Goal: Task Accomplishment & Management: Manage account settings

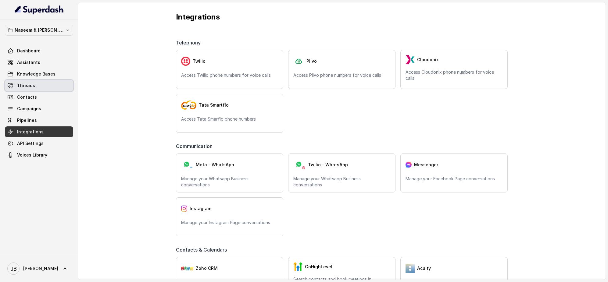
click at [54, 88] on link "Threads" at bounding box center [39, 85] width 68 height 11
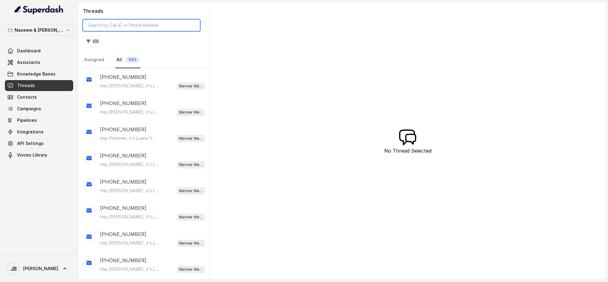
click at [129, 24] on input "search" at bounding box center [141, 26] width 117 height 12
paste input "0403 851 888"
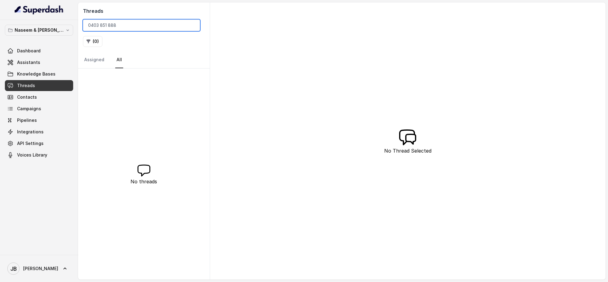
click at [109, 25] on input "0403 851 888" at bounding box center [141, 26] width 117 height 12
click at [101, 25] on input "0403 851888" at bounding box center [141, 26] width 117 height 12
click at [91, 25] on input "0403851888" at bounding box center [141, 26] width 117 height 12
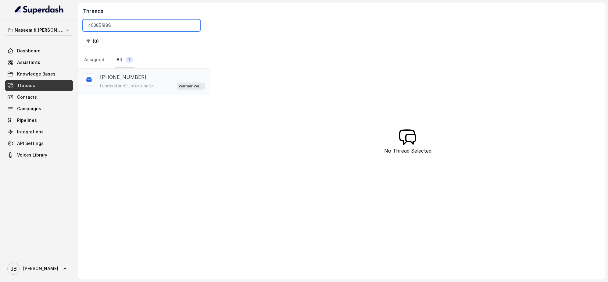
type input "403851888"
click at [135, 79] on div "[PHONE_NUMBER]" at bounding box center [152, 77] width 105 height 7
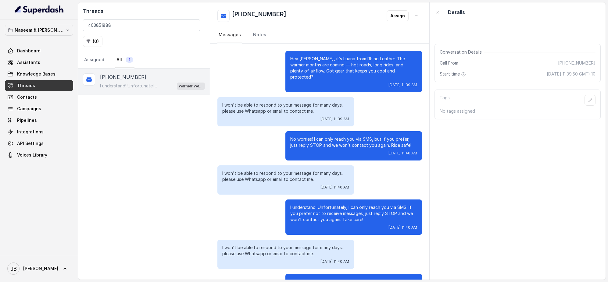
scroll to position [2114, 0]
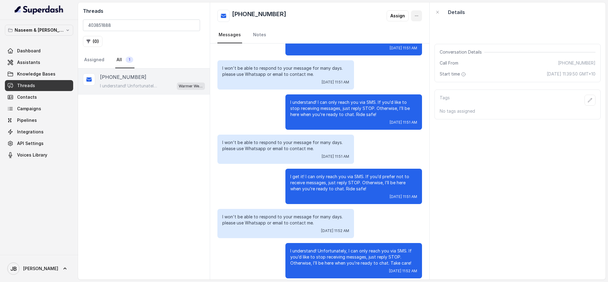
click at [418, 15] on icon "button" at bounding box center [416, 15] width 5 height 5
click at [392, 34] on button "Delete Conversation" at bounding box center [393, 30] width 59 height 11
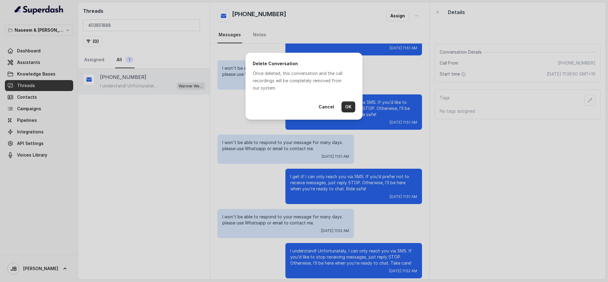
click at [352, 109] on button "OK" at bounding box center [349, 107] width 14 height 11
